Goal: Information Seeking & Learning: Find specific fact

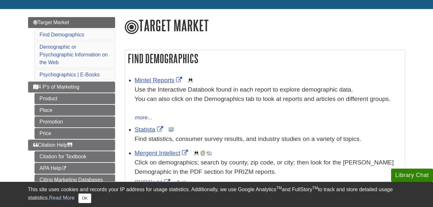
scroll to position [64, 0]
click at [151, 128] on link "Statista" at bounding box center [150, 129] width 30 height 7
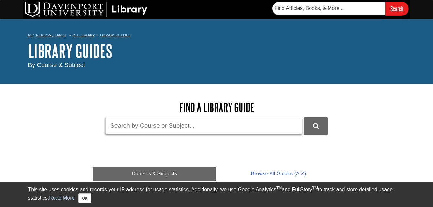
click at [218, 125] on input "Guide Search Terms" at bounding box center [203, 125] width 197 height 17
type input "starbucks annual report"
click at [304, 117] on button "DU Library Guides Search" at bounding box center [316, 126] width 24 height 18
